Goal: Transaction & Acquisition: Purchase product/service

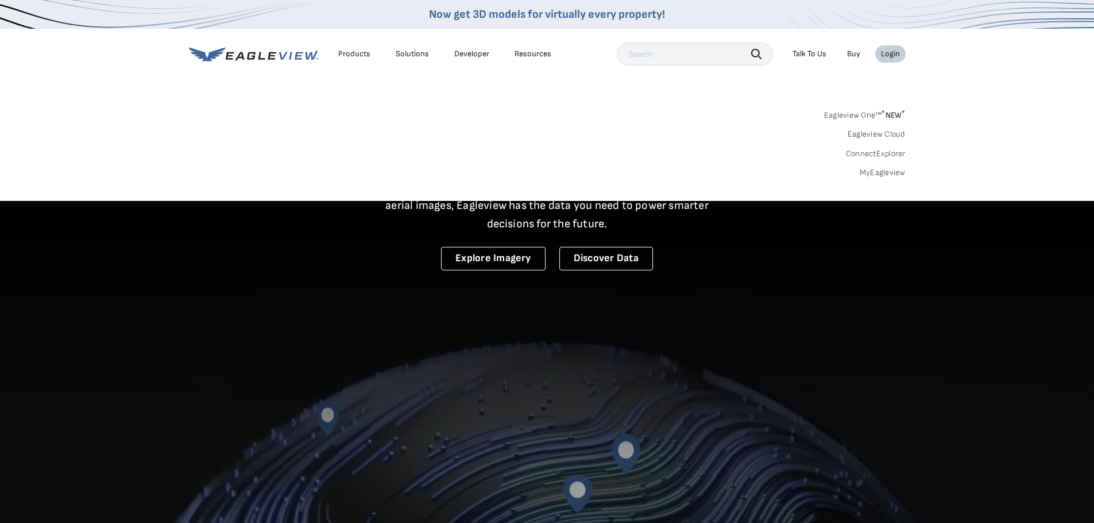
click at [874, 171] on link "MyEagleview" at bounding box center [882, 173] width 46 height 10
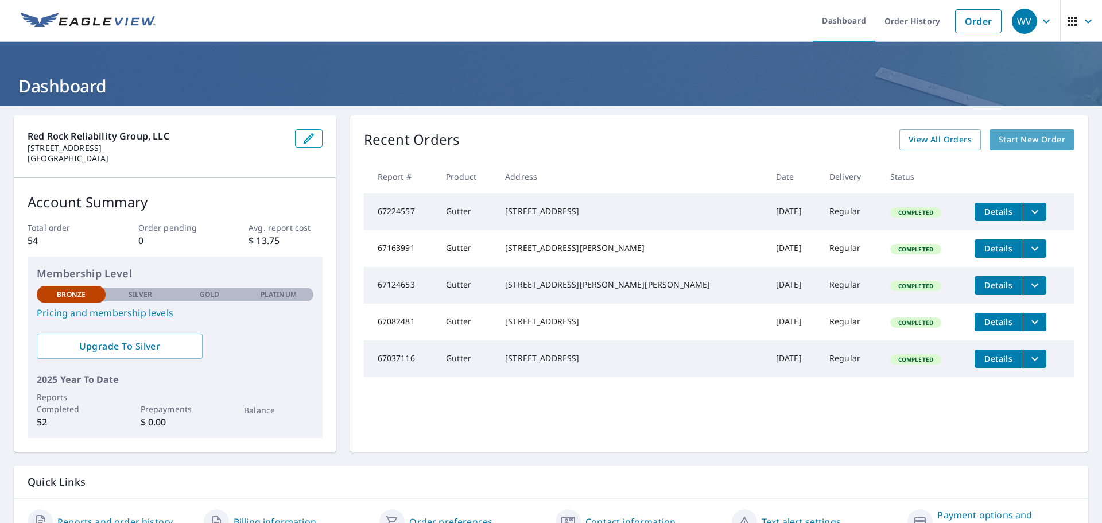
click at [1059, 138] on link "Start New Order" at bounding box center [1032, 139] width 85 height 21
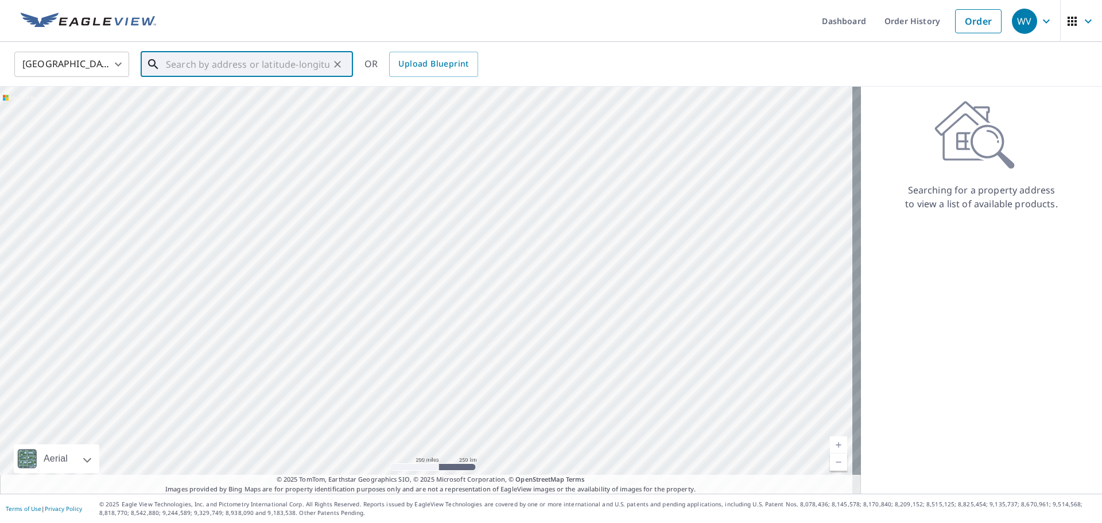
click at [216, 70] on input "text" at bounding box center [248, 64] width 164 height 32
type input "w"
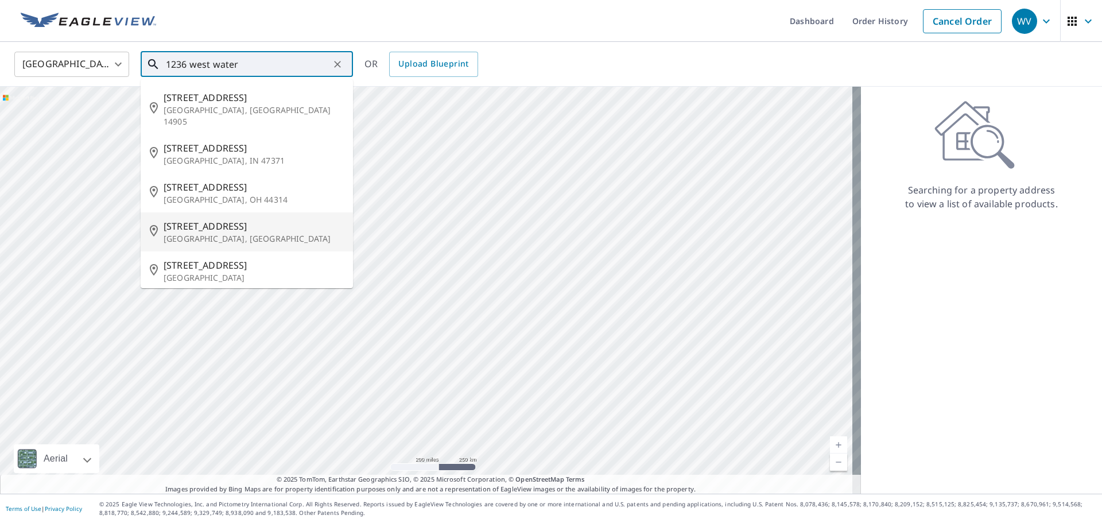
click at [208, 220] on div "1236 W Water St Weatherford, TX 76086" at bounding box center [254, 231] width 180 height 25
type input "1236 W Water St Weatherford, TX 76086"
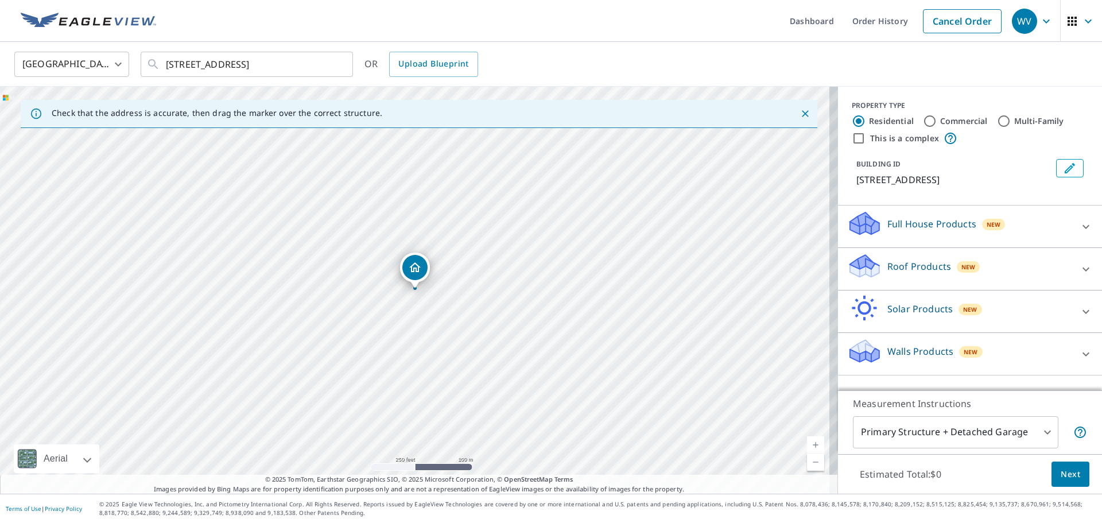
click at [923, 268] on p "Roof Products" at bounding box center [920, 266] width 64 height 14
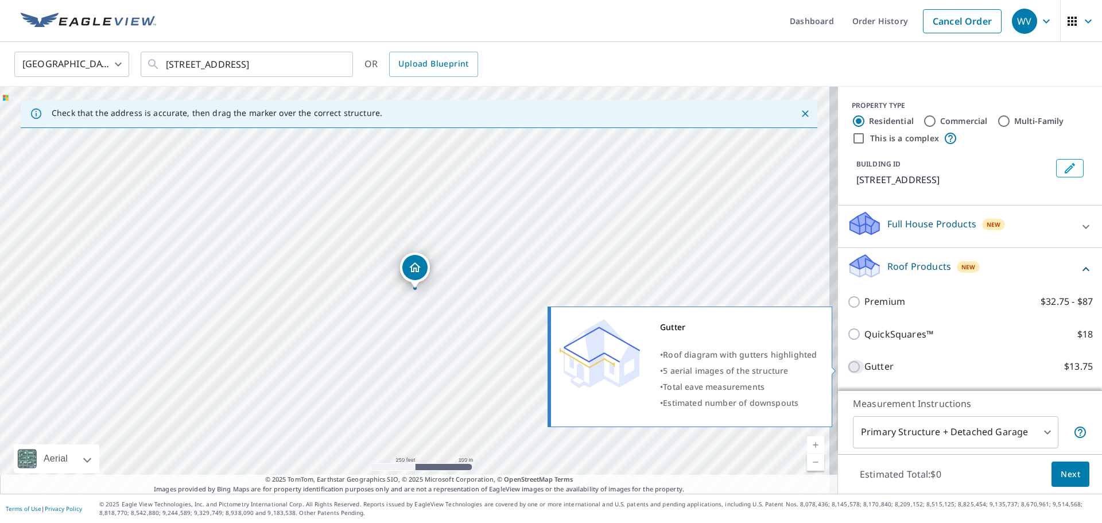
click at [847, 365] on input "Gutter $13.75" at bounding box center [855, 367] width 17 height 14
checkbox input "true"
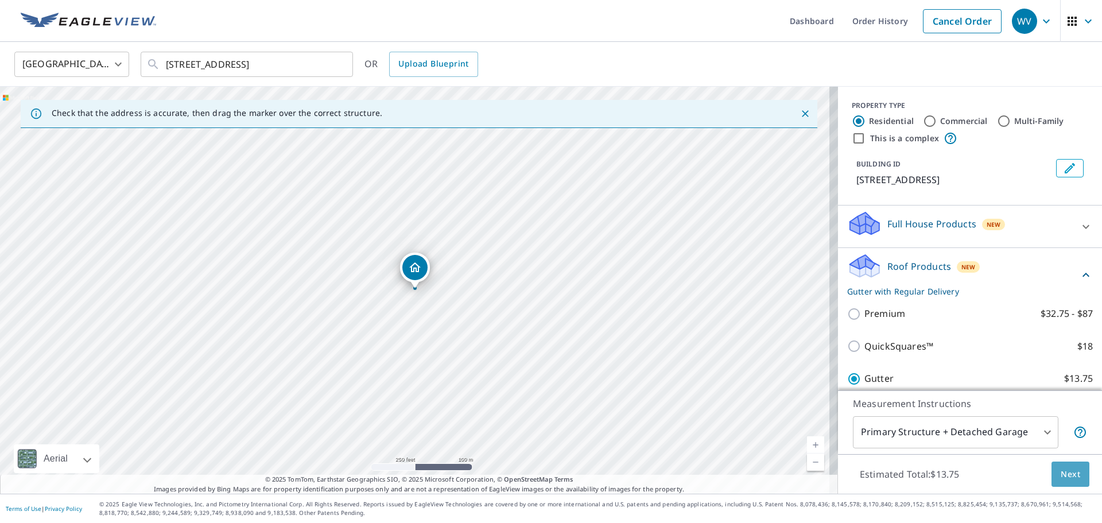
click at [1072, 475] on button "Next" at bounding box center [1071, 475] width 38 height 26
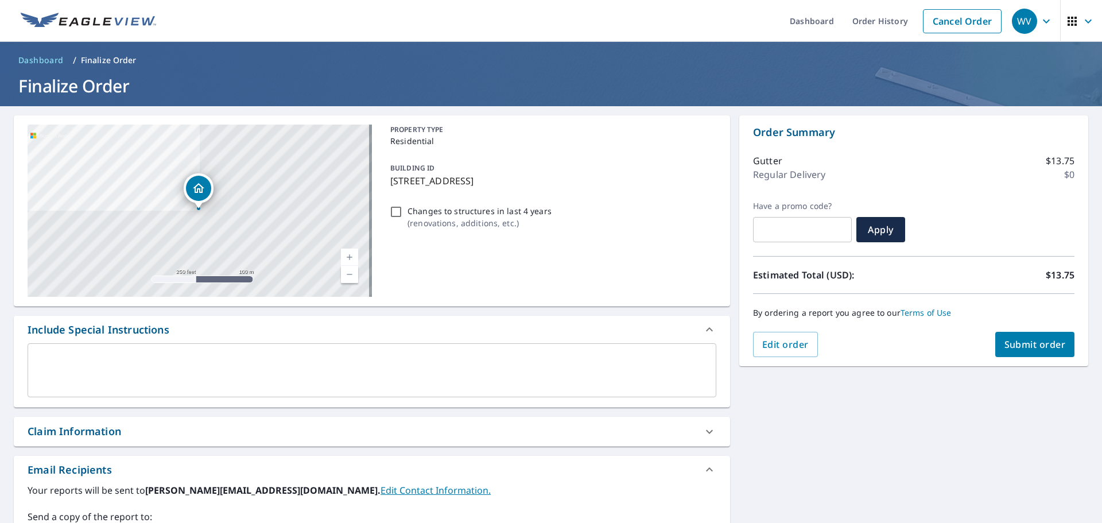
click at [1029, 337] on button "Submit order" at bounding box center [1036, 344] width 80 height 25
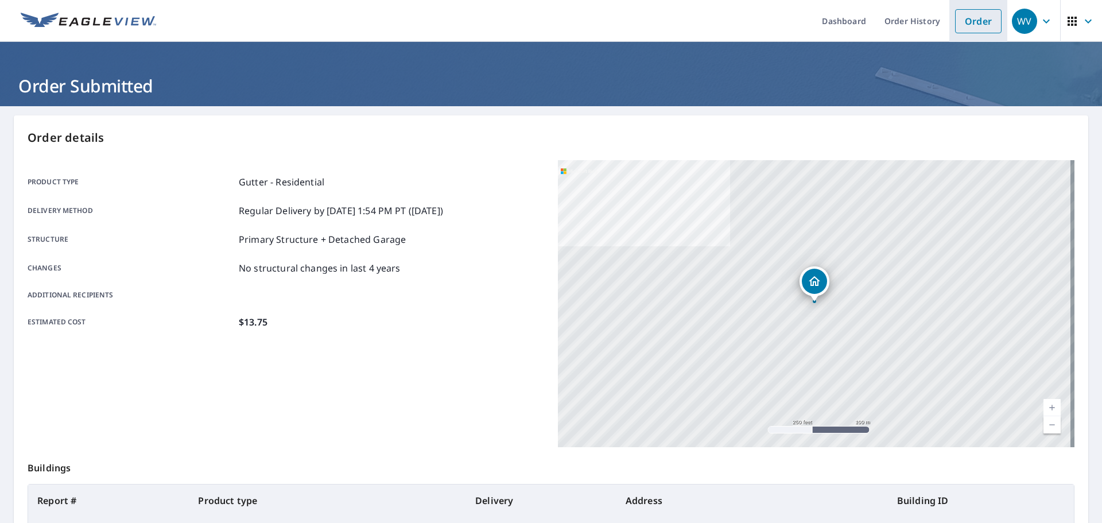
click at [955, 18] on link "Order" at bounding box center [978, 21] width 47 height 24
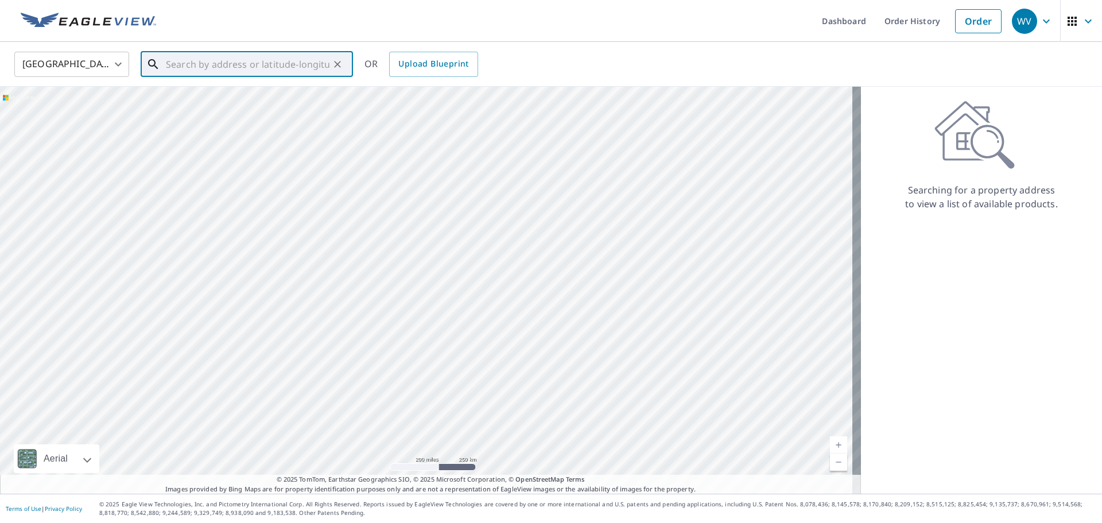
click at [167, 65] on input "text" at bounding box center [248, 64] width 164 height 32
click at [243, 64] on input "text" at bounding box center [248, 64] width 164 height 32
click at [263, 100] on span "2948 N Camino Lagos" at bounding box center [254, 98] width 180 height 14
type input "2948 N Camino Lagos Grand Prairie, TX 75054"
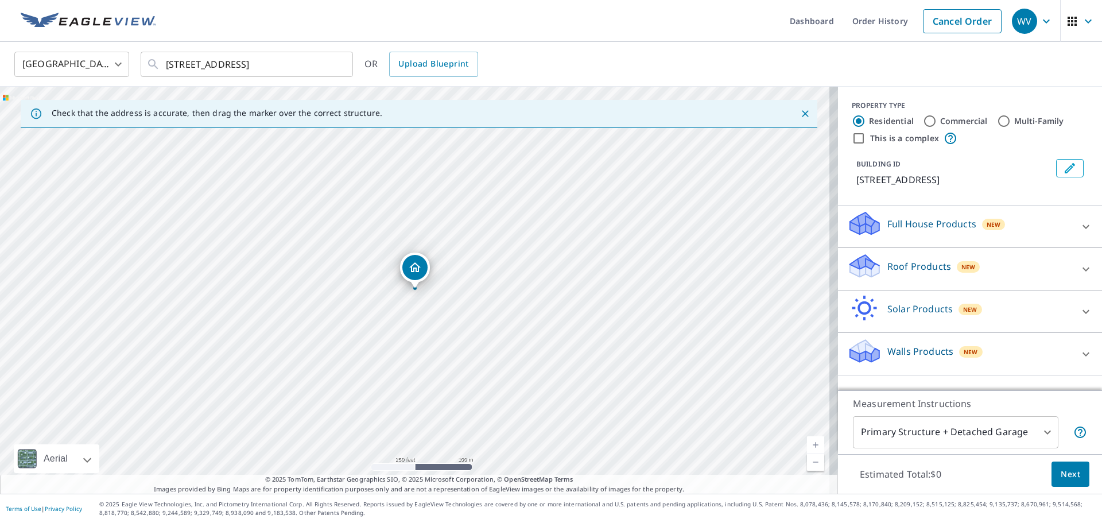
click at [935, 273] on p "Roof Products" at bounding box center [920, 266] width 64 height 14
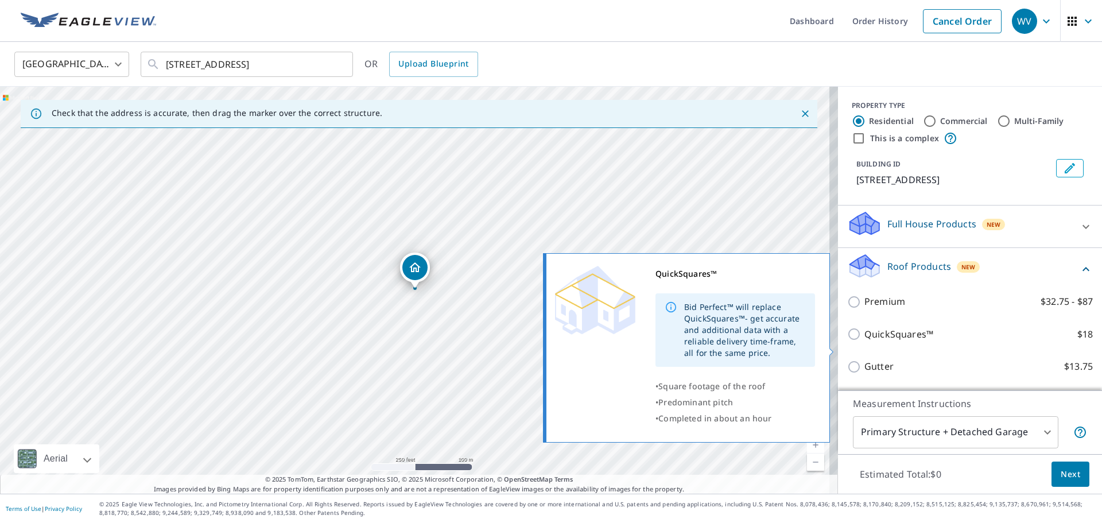
click at [895, 342] on p "QuickSquares™" at bounding box center [899, 334] width 69 height 14
click at [865, 341] on input "QuickSquares™ $18" at bounding box center [855, 334] width 17 height 14
checkbox input "true"
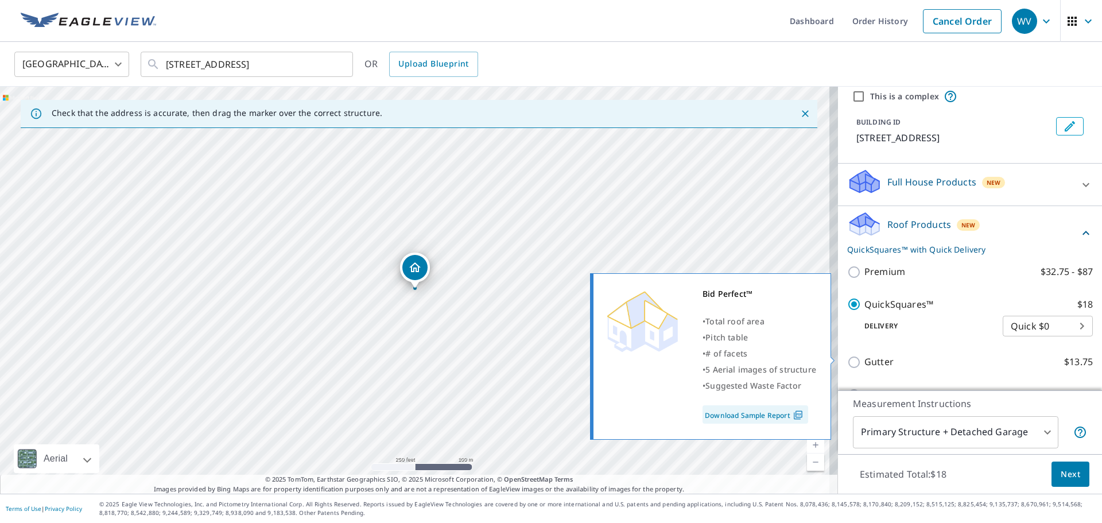
scroll to position [115, 0]
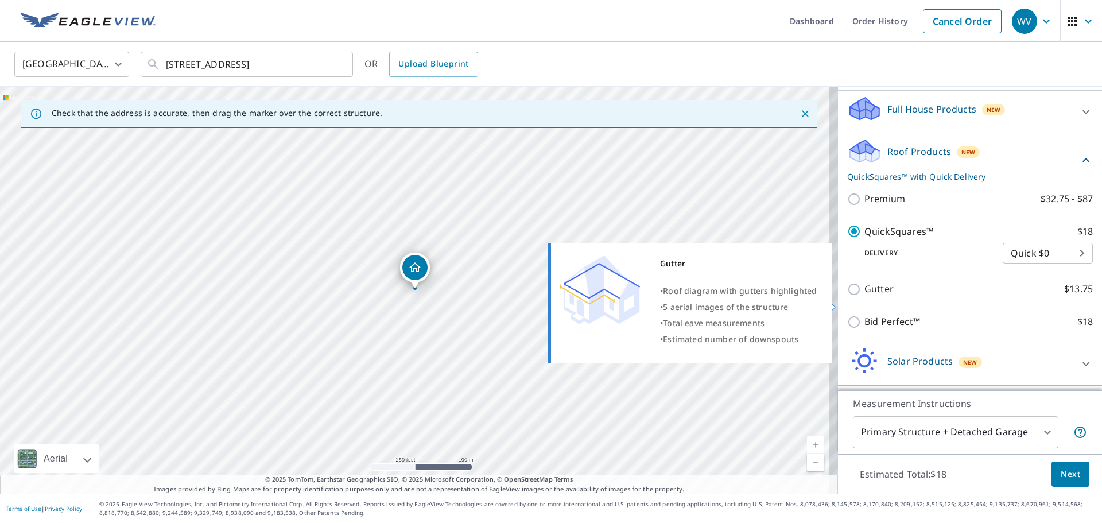
click at [867, 296] on p "Gutter" at bounding box center [879, 289] width 29 height 14
click at [865, 296] on input "Gutter $13.75" at bounding box center [855, 289] width 17 height 14
checkbox input "true"
checkbox input "false"
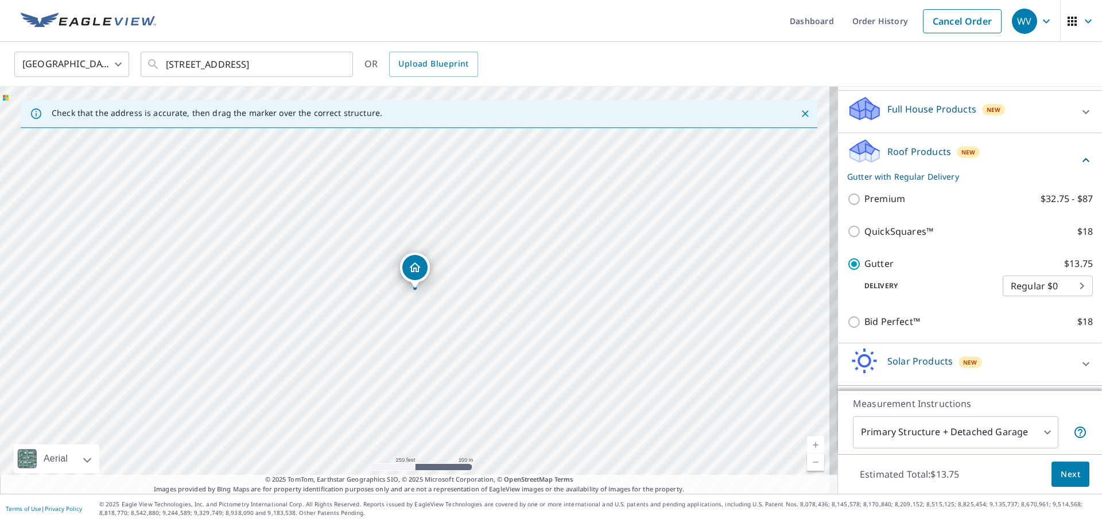
click at [1067, 468] on span "Next" at bounding box center [1071, 474] width 20 height 14
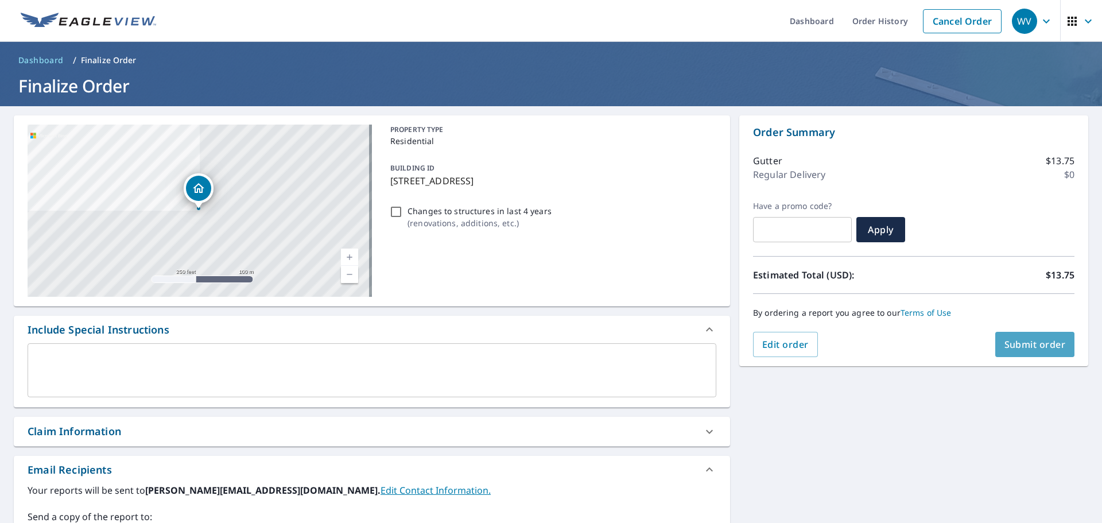
click at [1031, 339] on span "Submit order" at bounding box center [1035, 344] width 61 height 13
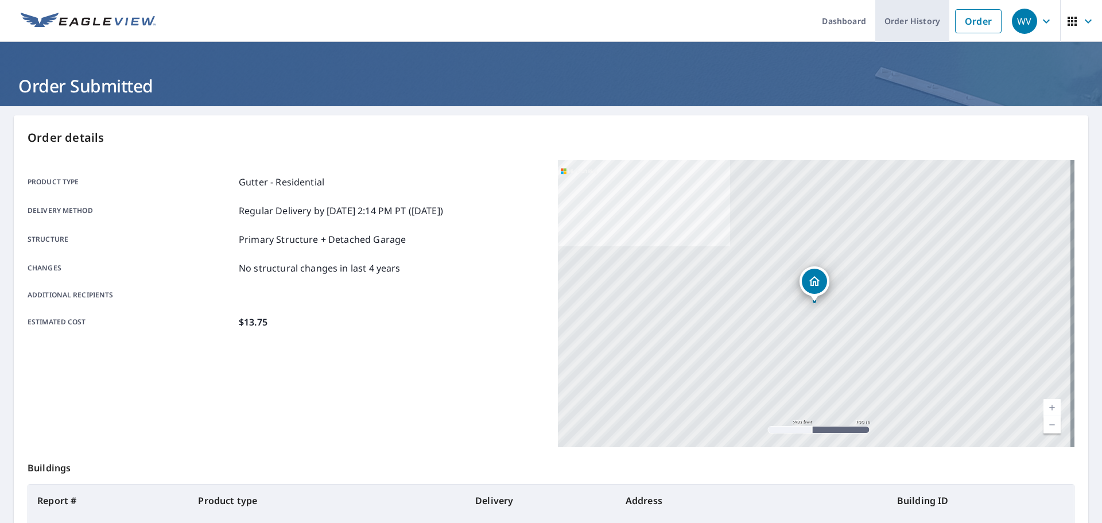
click at [892, 15] on link "Order History" at bounding box center [913, 21] width 74 height 42
